Goal: Task Accomplishment & Management: Manage account settings

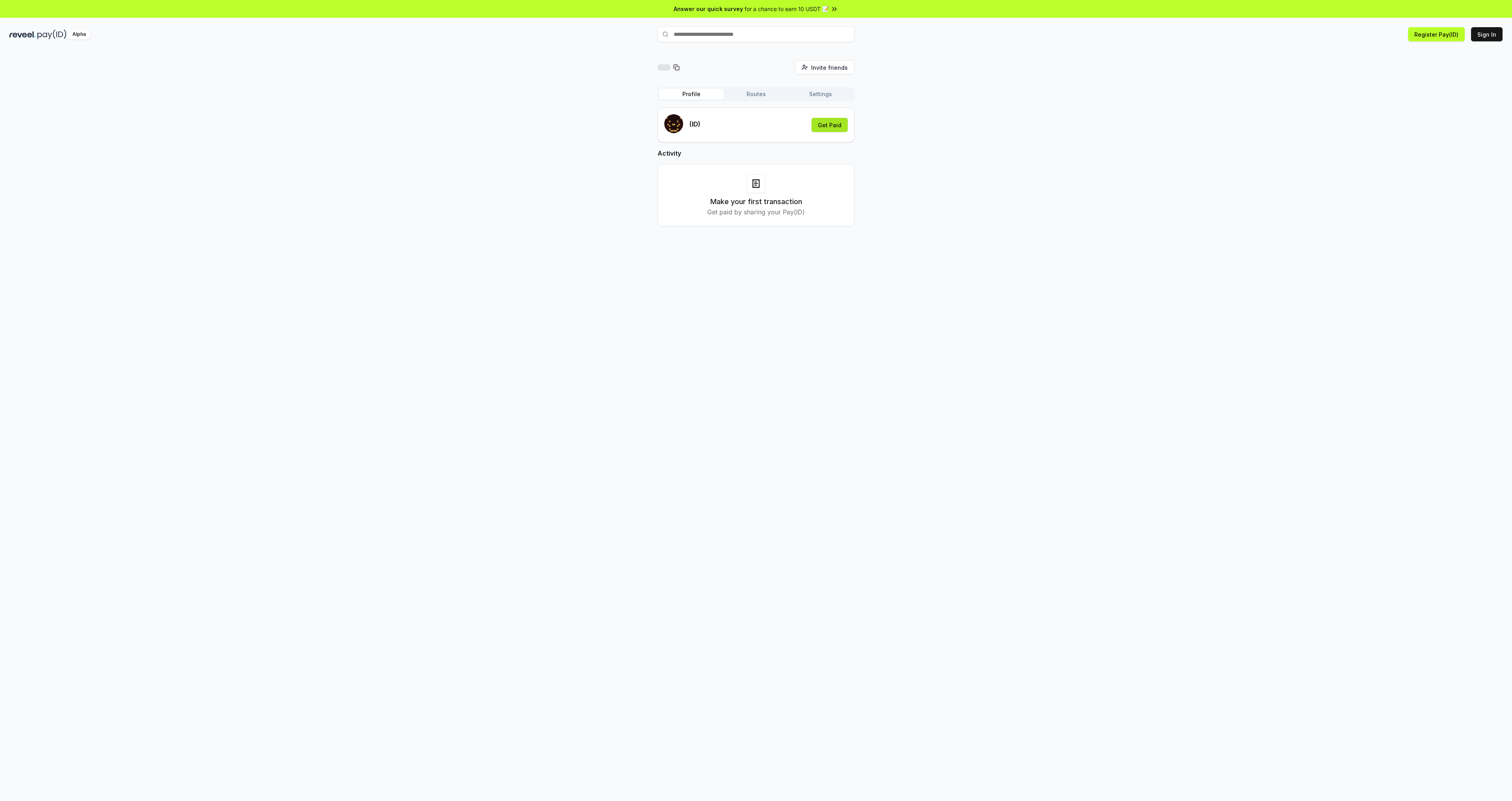
click at [829, 125] on button "Get Paid" at bounding box center [830, 125] width 36 height 14
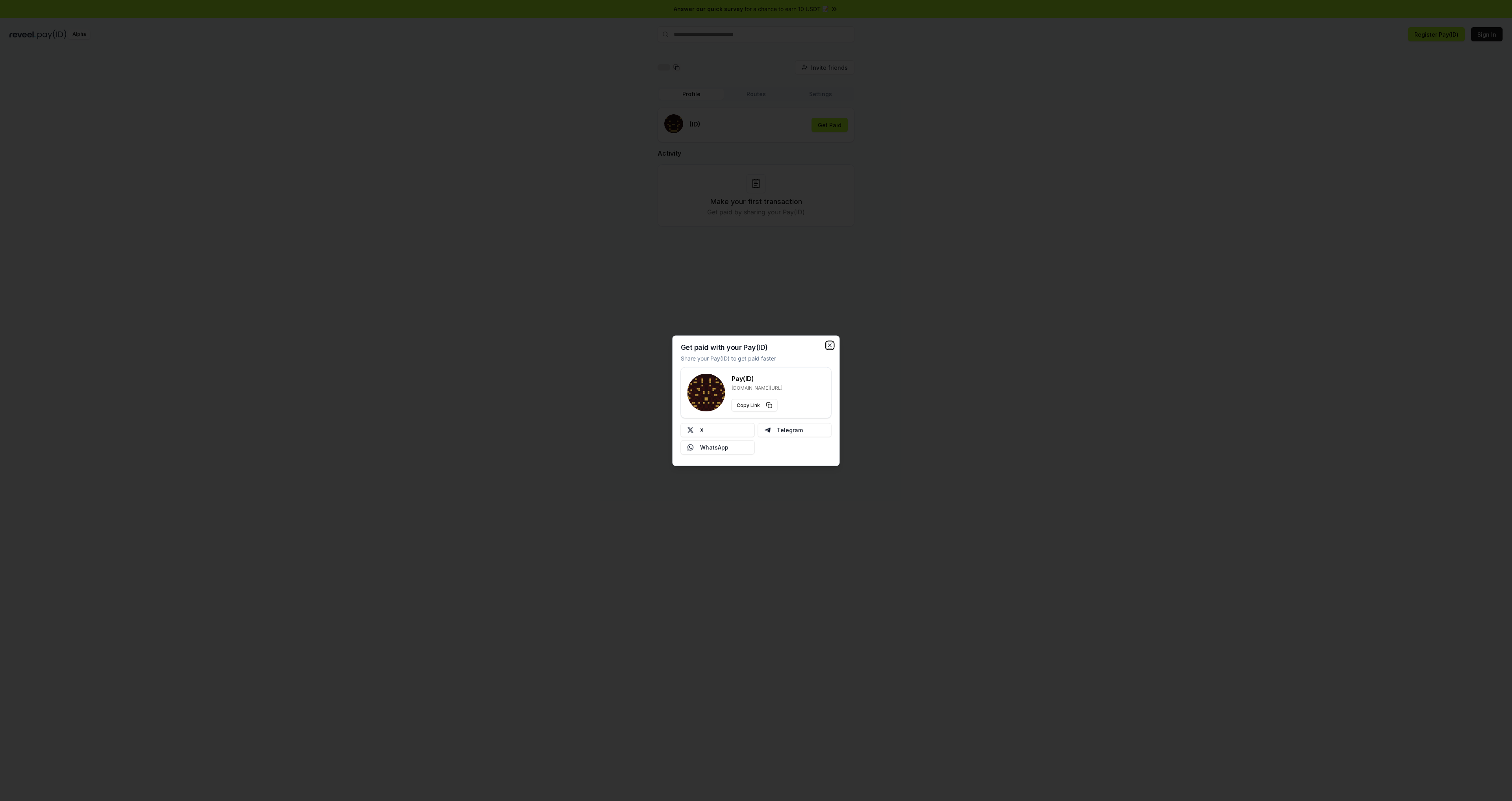
click at [828, 348] on icon "button" at bounding box center [830, 345] width 6 height 6
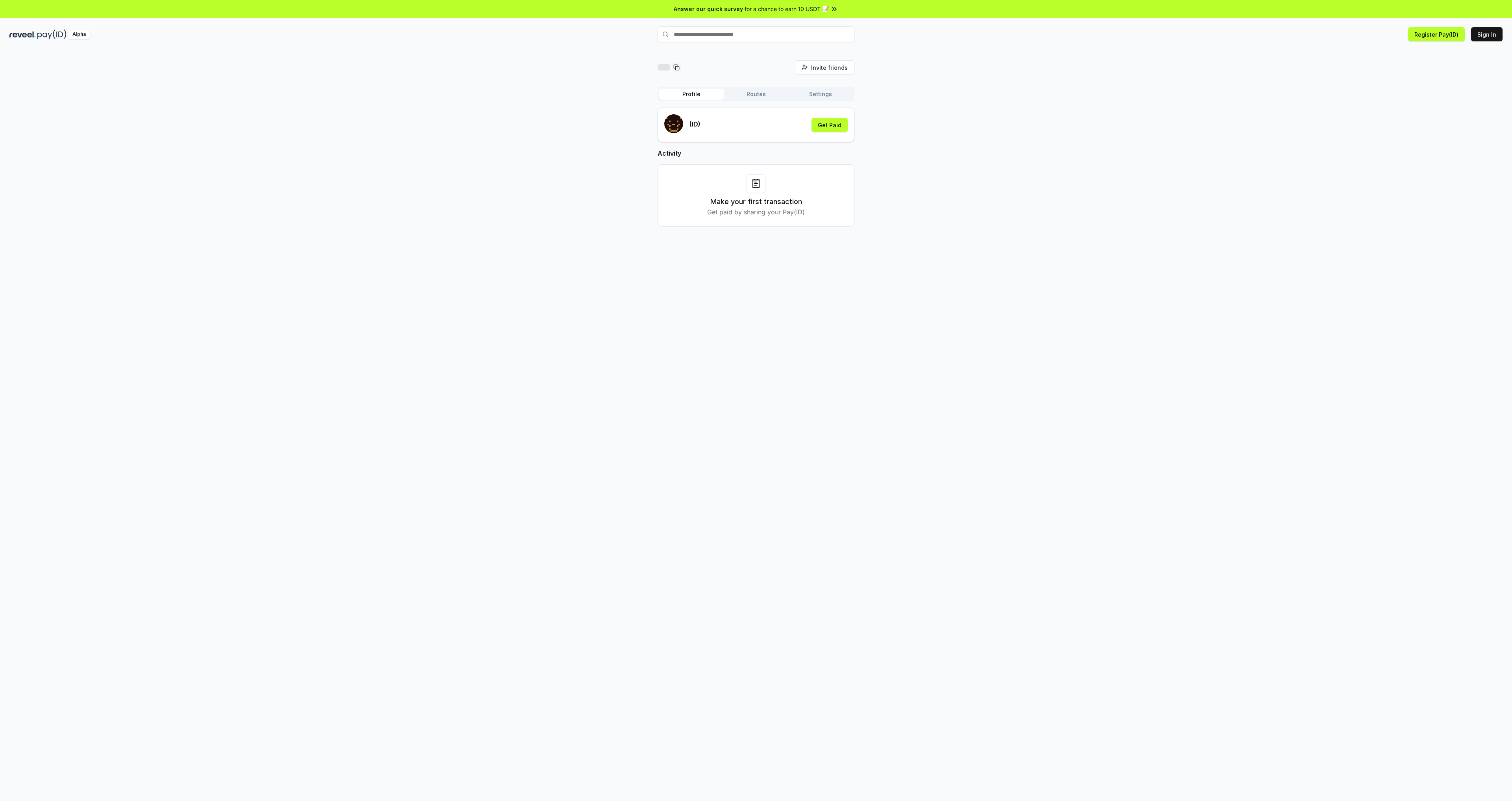
click at [765, 97] on button "Routes" at bounding box center [756, 94] width 65 height 11
click at [812, 93] on button "Settings" at bounding box center [821, 94] width 65 height 11
click at [835, 134] on button "Edit" at bounding box center [836, 134] width 23 height 14
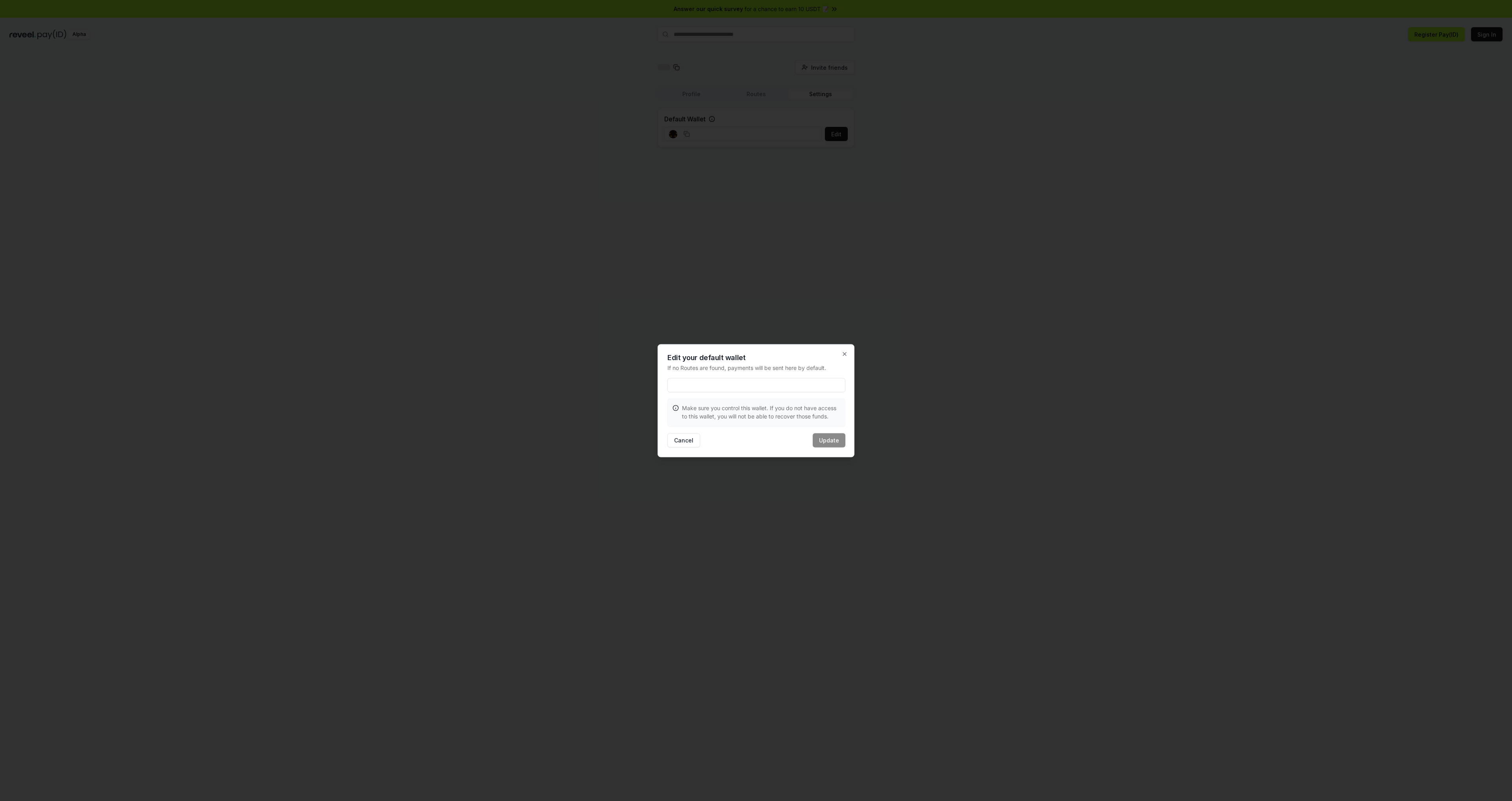
click at [705, 387] on input at bounding box center [756, 385] width 178 height 14
drag, startPoint x: 1285, startPoint y: 472, endPoint x: 997, endPoint y: 399, distance: 297.1
click at [1285, 472] on div at bounding box center [756, 400] width 1512 height 801
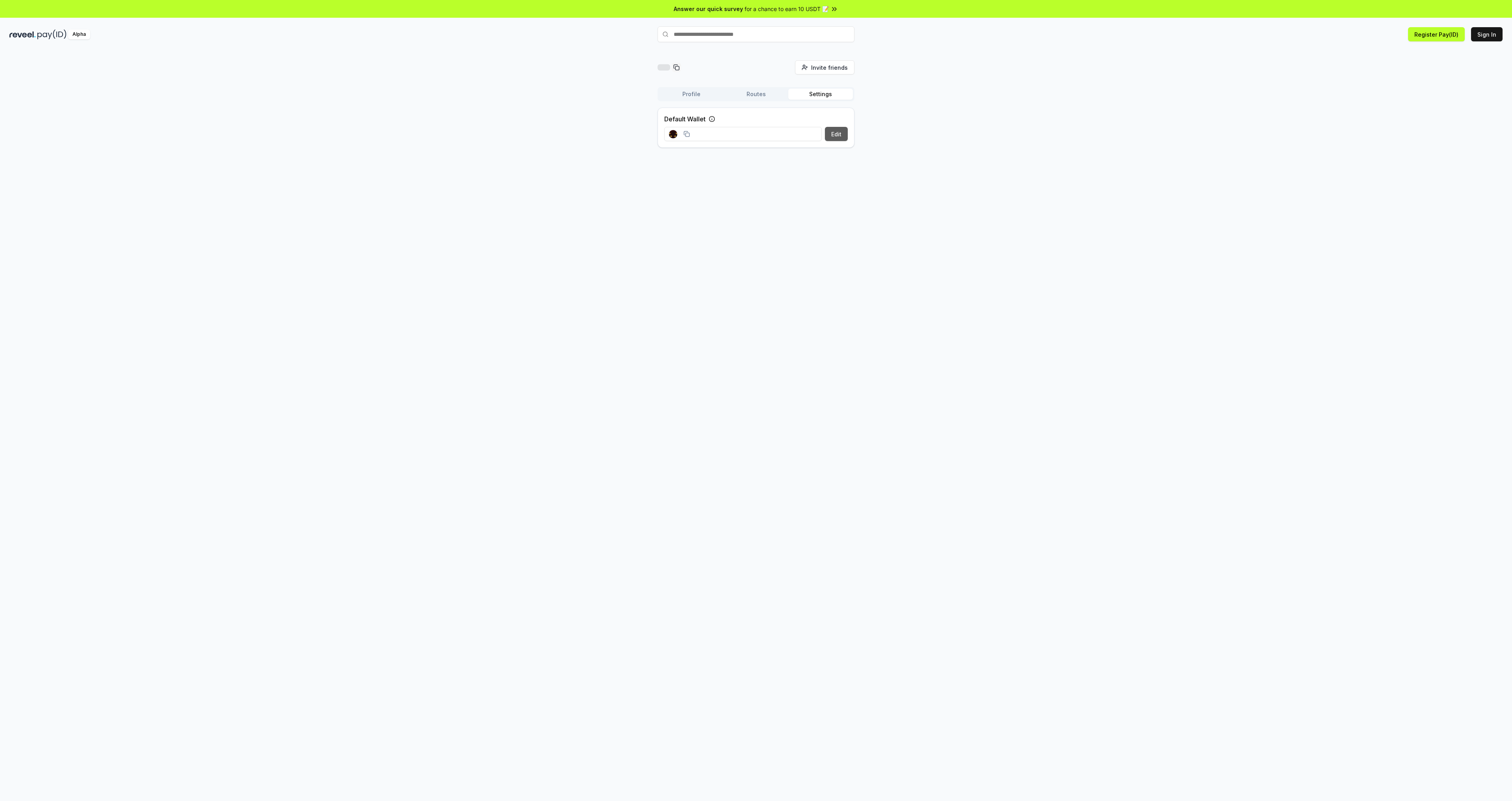
click at [836, 137] on button "Edit" at bounding box center [836, 134] width 23 height 14
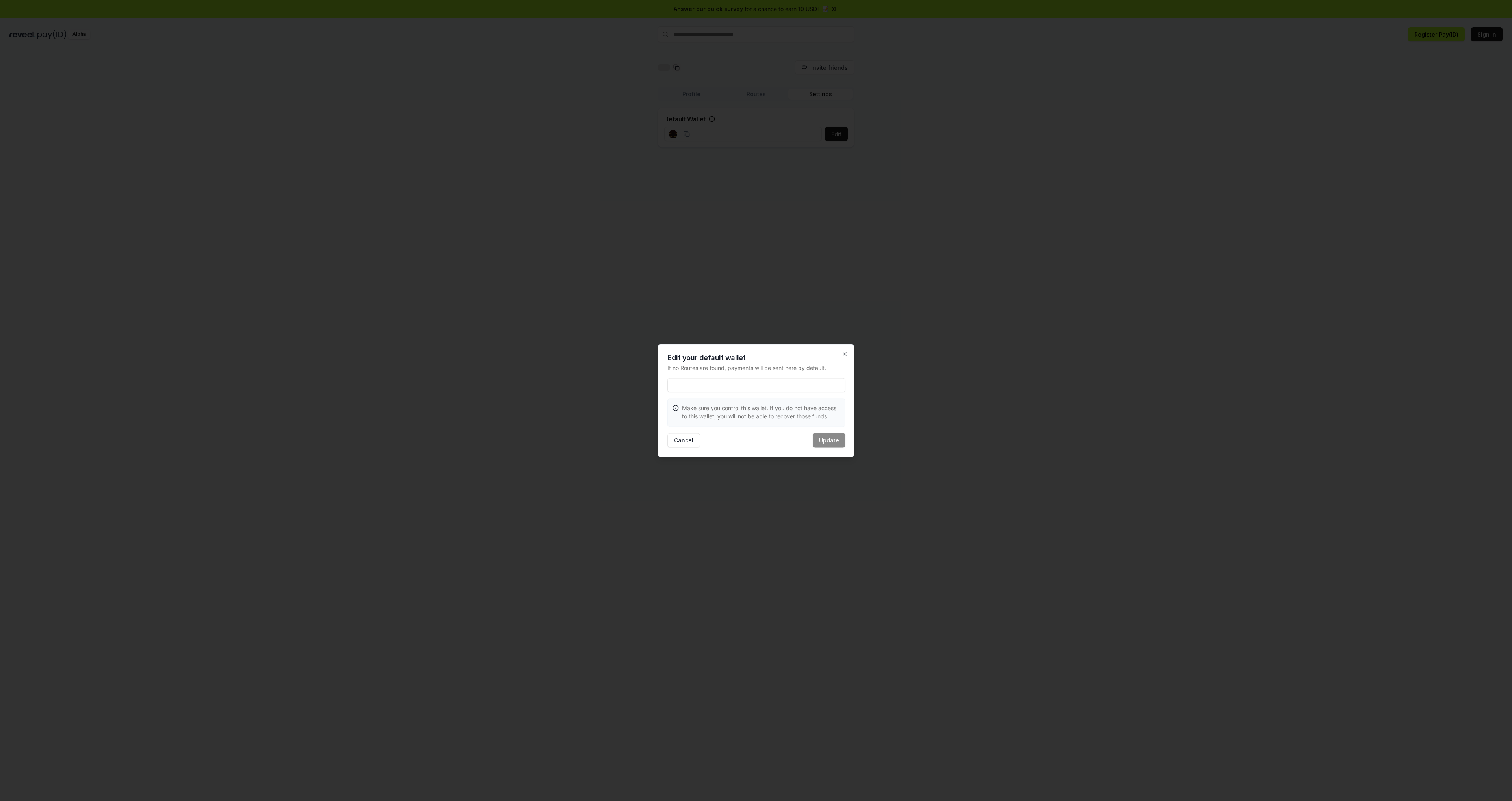
click at [705, 384] on input at bounding box center [756, 385] width 178 height 14
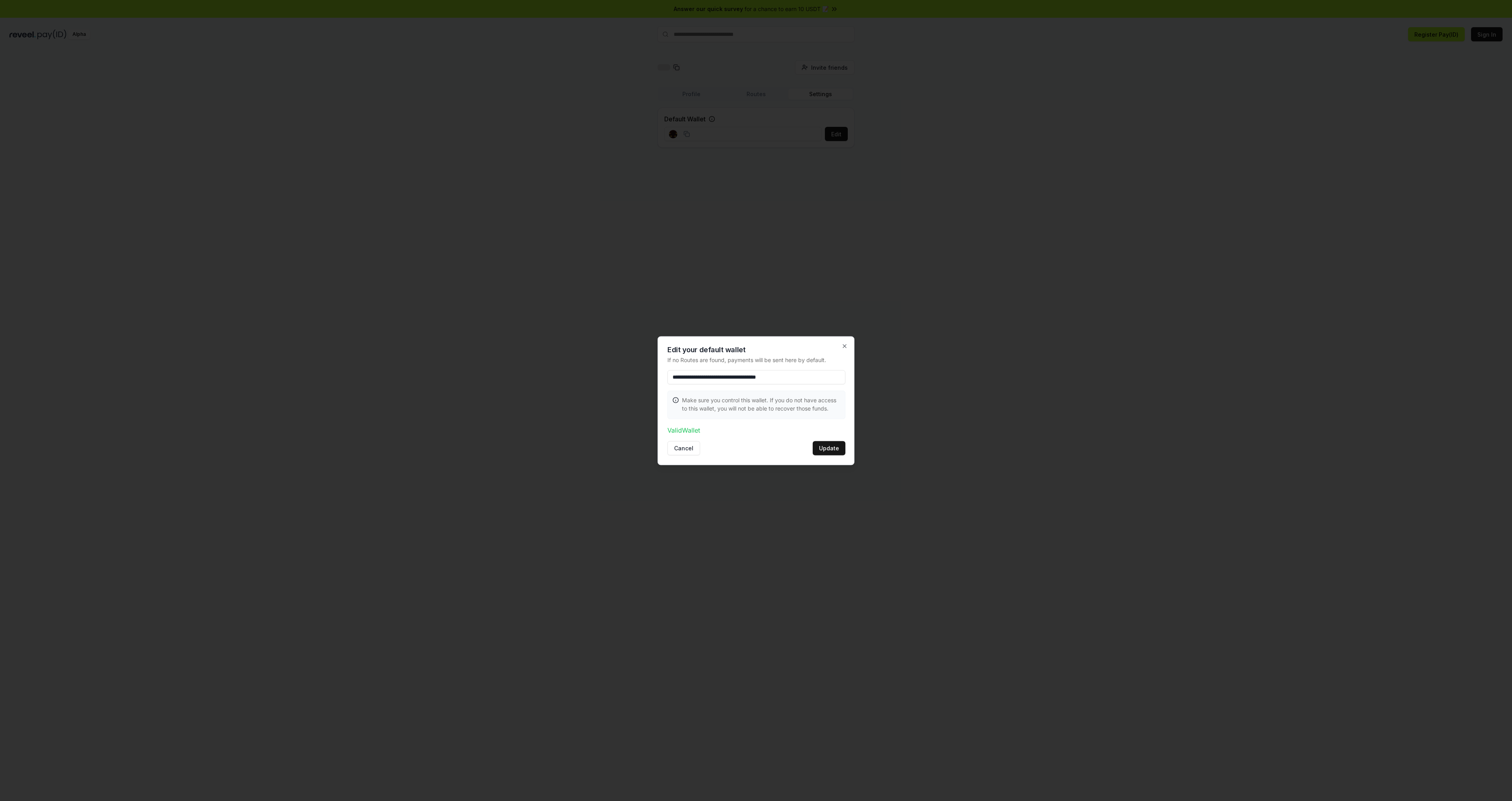
type input "**********"
click at [829, 450] on button "Update" at bounding box center [829, 448] width 33 height 14
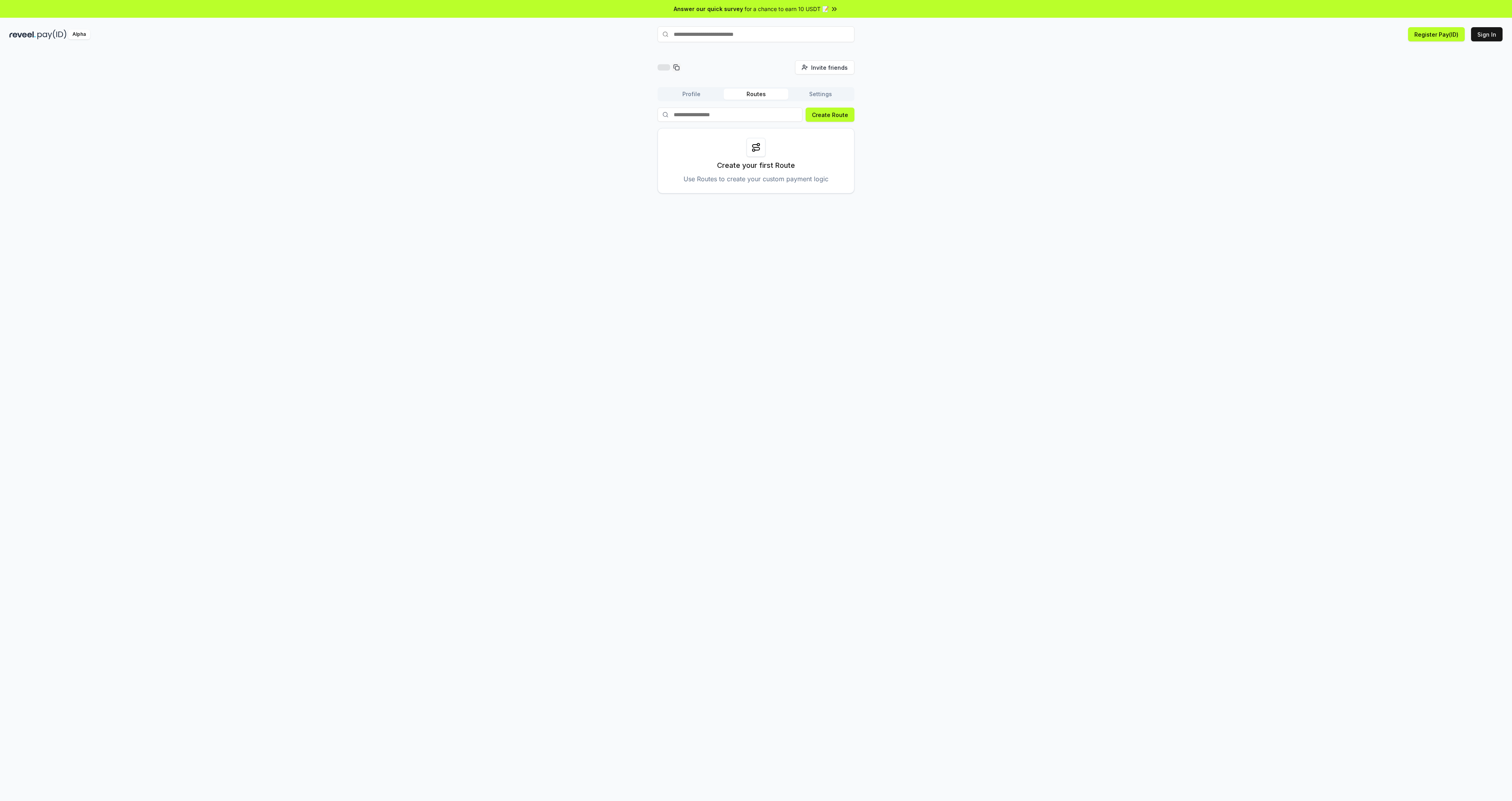
click at [766, 93] on button "Routes" at bounding box center [756, 94] width 65 height 11
click at [761, 148] on div at bounding box center [756, 147] width 19 height 19
click at [706, 93] on button "Profile" at bounding box center [691, 94] width 65 height 11
click at [698, 126] on p "(ID)" at bounding box center [695, 124] width 11 height 9
click at [753, 187] on icon at bounding box center [756, 183] width 6 height 8
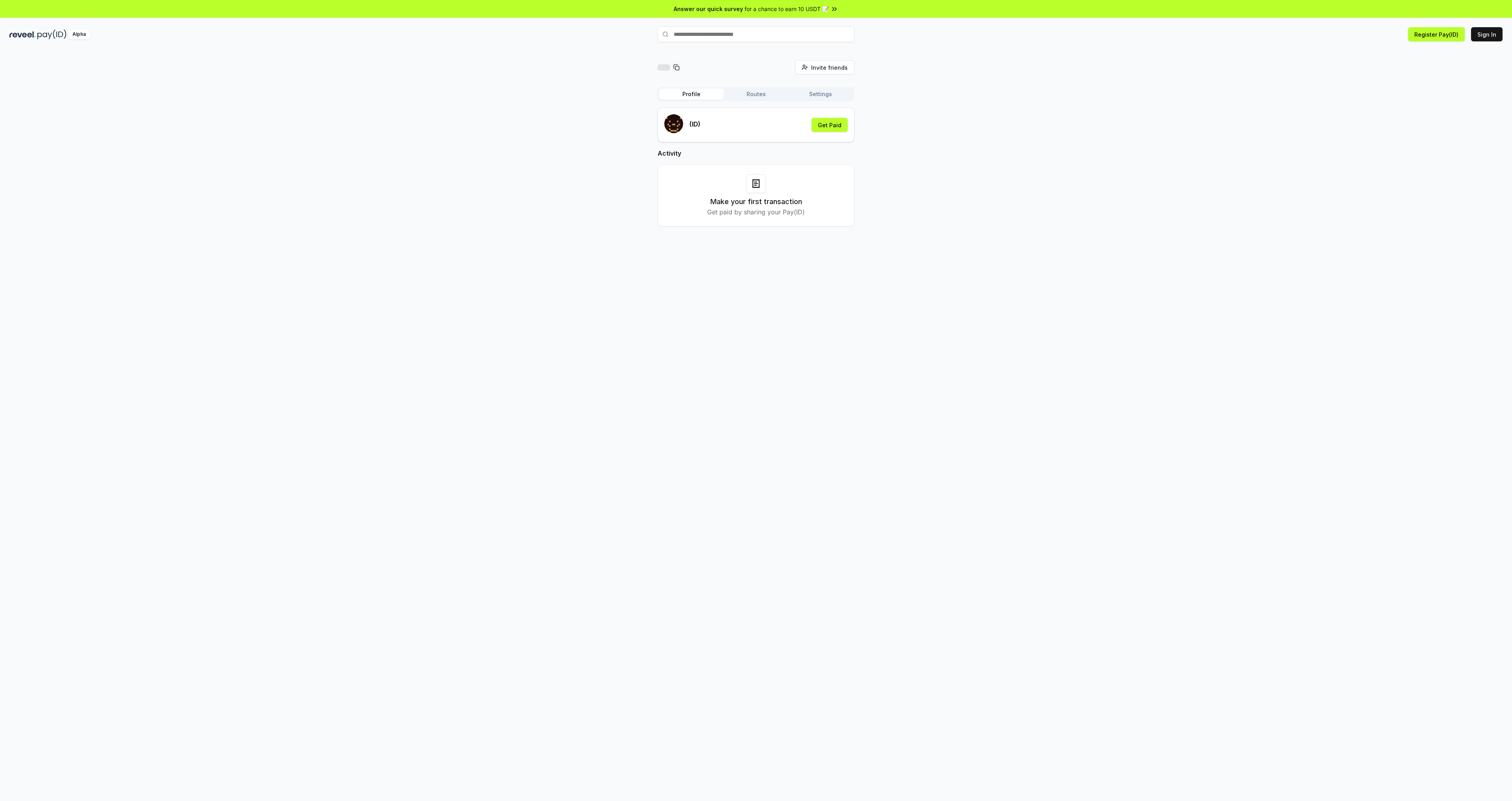
click at [731, 216] on p "Get paid by sharing your Pay(ID)" at bounding box center [756, 212] width 97 height 9
click at [1434, 38] on button "Register Pay(ID)" at bounding box center [1436, 34] width 57 height 14
click at [1428, 36] on button "Register Pay(ID)" at bounding box center [1436, 34] width 57 height 14
click at [1436, 33] on button "Register Pay(ID)" at bounding box center [1436, 34] width 57 height 14
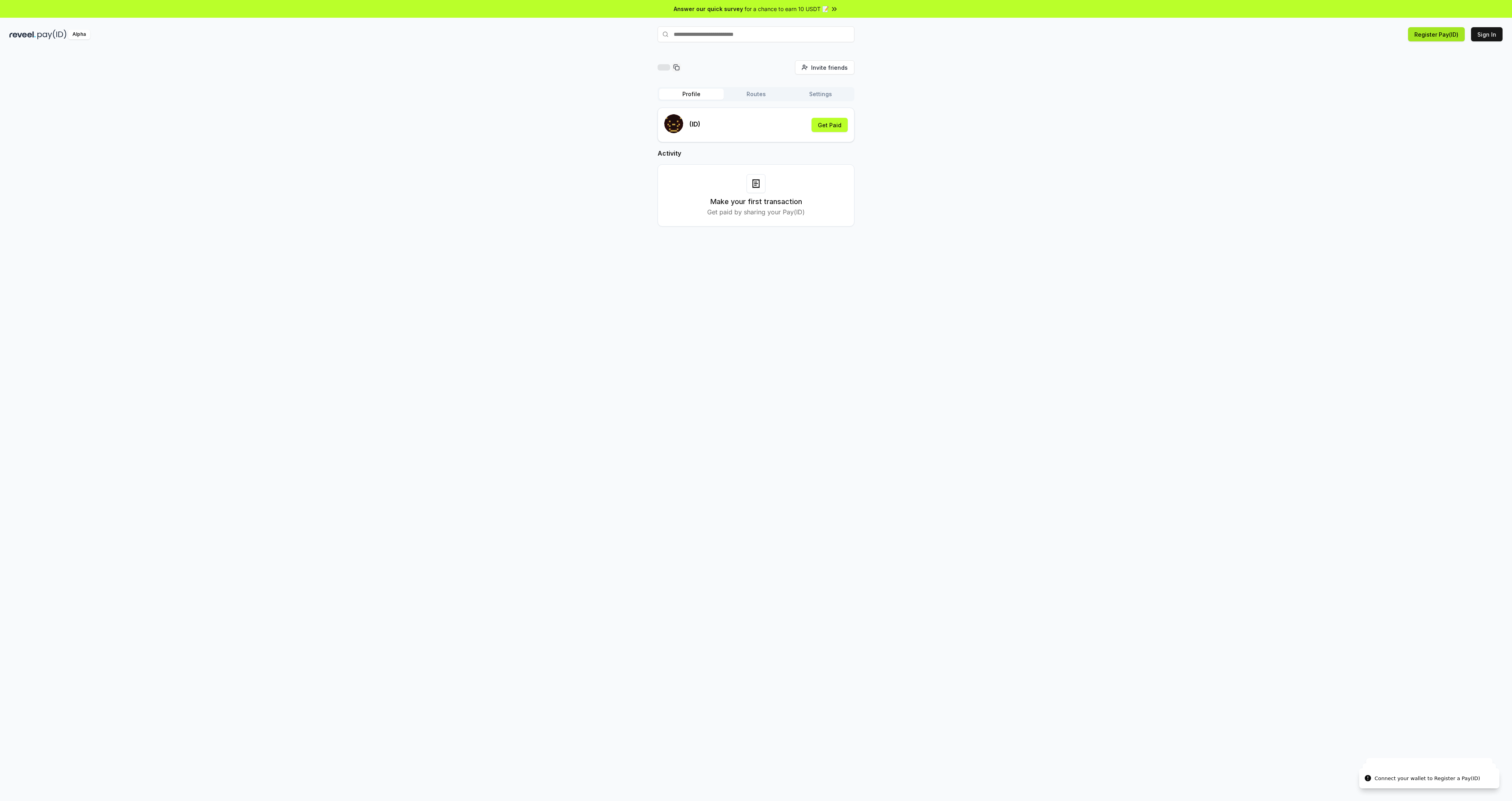
click at [1436, 33] on button "Register Pay(ID)" at bounding box center [1436, 34] width 57 height 14
click at [760, 33] on input "text" at bounding box center [755, 34] width 197 height 16
type input "********"
click at [838, 52] on span "Register" at bounding box center [838, 49] width 26 height 12
